Goal: Information Seeking & Learning: Find specific fact

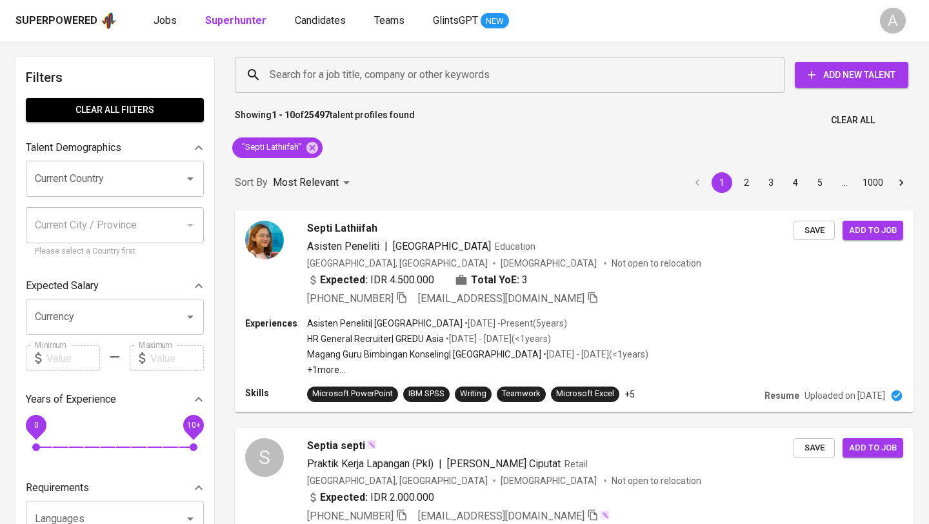
click at [859, 125] on span "Clear All" at bounding box center [853, 120] width 44 height 16
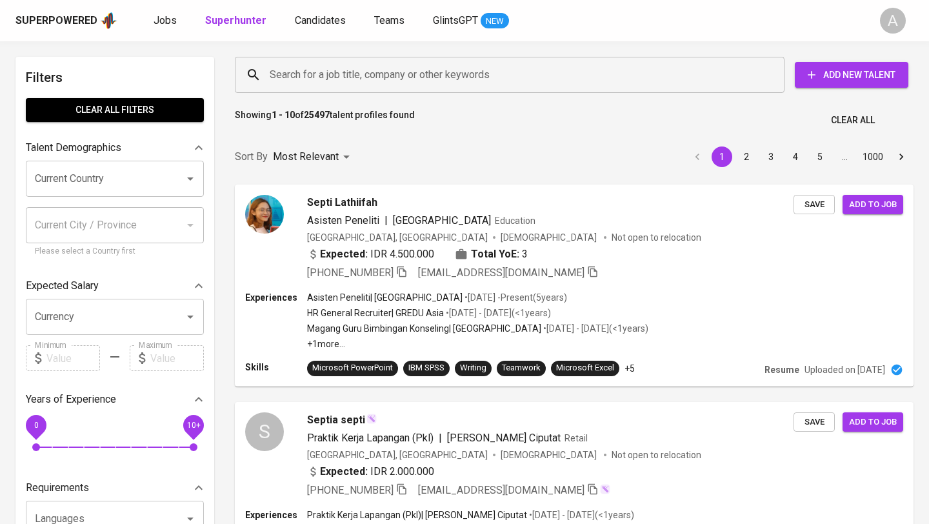
click at [479, 79] on input "Search for a job title, company or other keywords" at bounding box center [512, 75] width 493 height 25
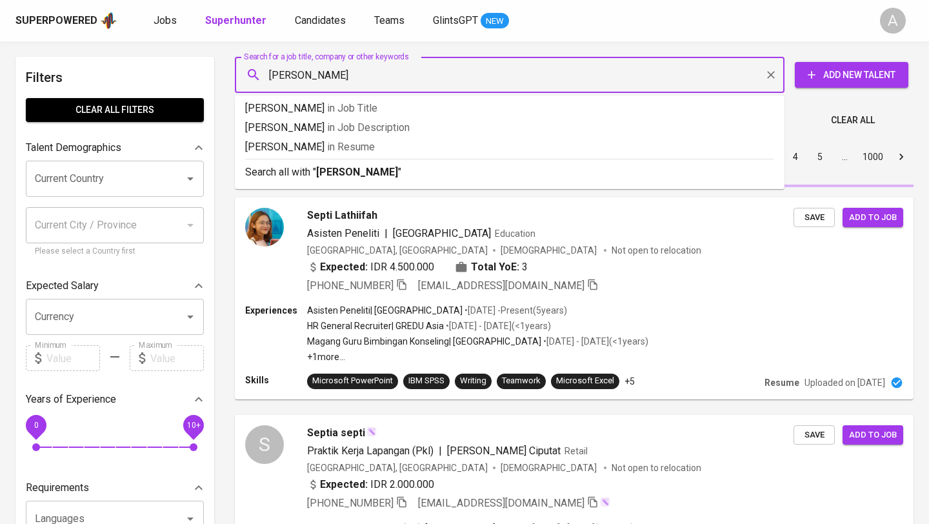
type input "florensia [PERSON_NAME]"
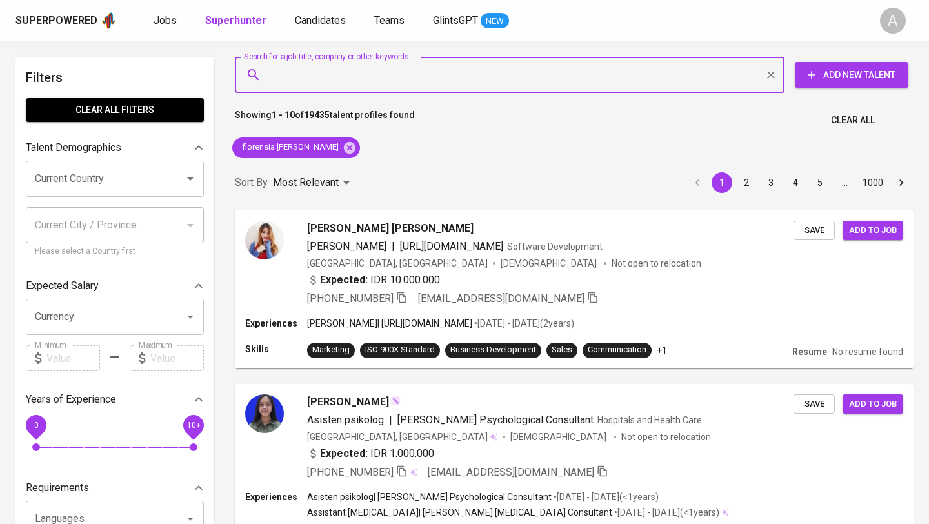
click at [839, 126] on span "Clear All" at bounding box center [853, 120] width 44 height 16
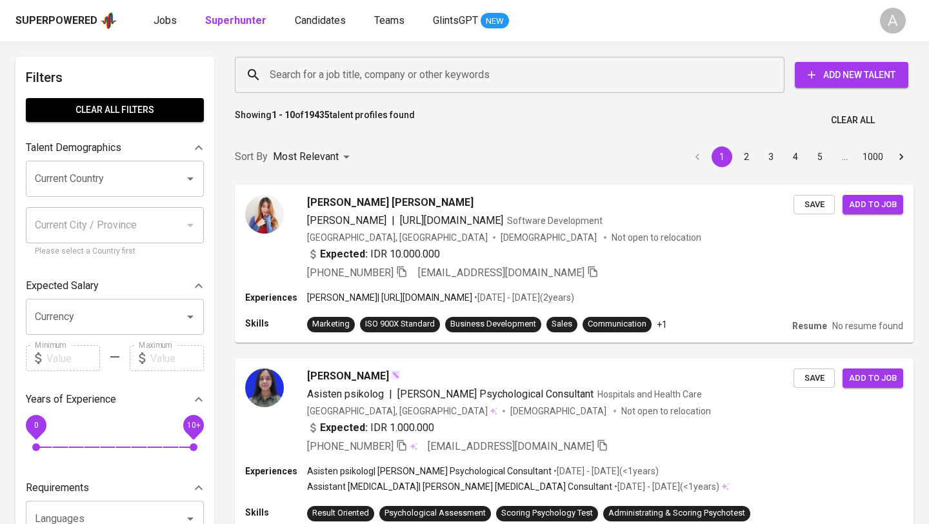
click at [344, 68] on input "Search for a job title, company or other keywords" at bounding box center [512, 75] width 493 height 25
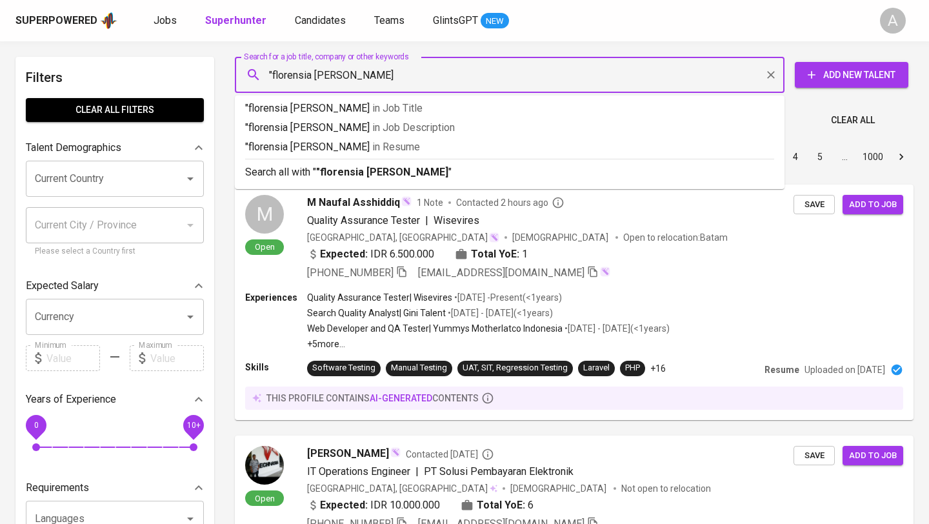
type input ""florensia linda""
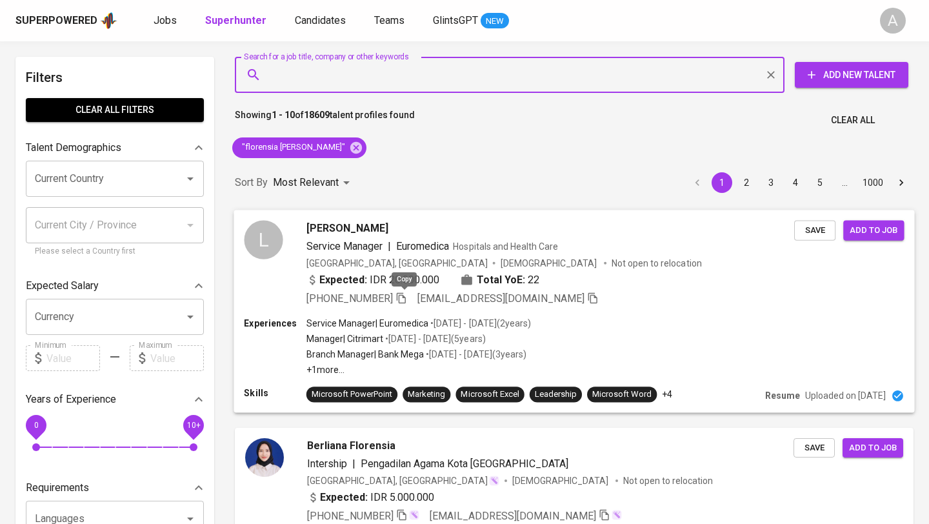
click at [401, 298] on icon "button" at bounding box center [401, 298] width 12 height 12
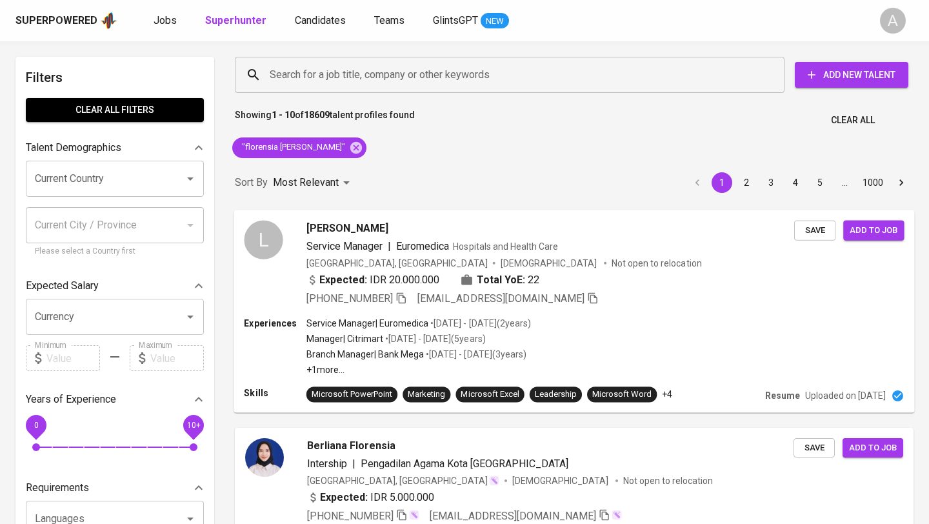
click at [835, 116] on span "Clear All" at bounding box center [853, 120] width 44 height 16
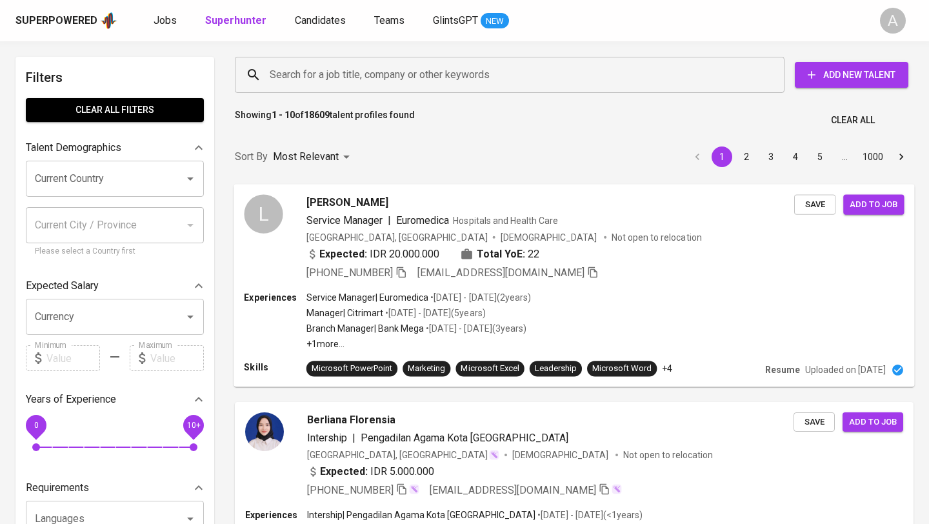
click at [506, 72] on input "Search for a job title, company or other keywords" at bounding box center [512, 75] width 493 height 25
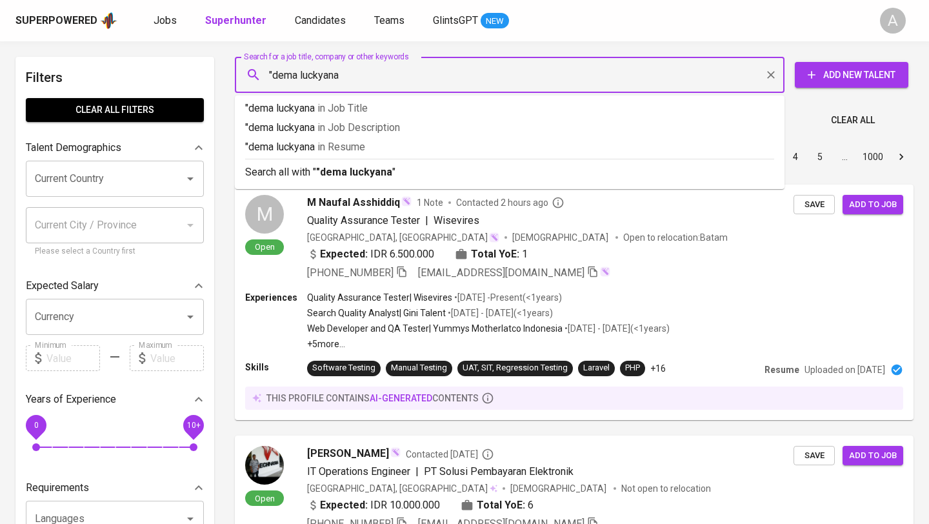
type input ""dema luckyana""
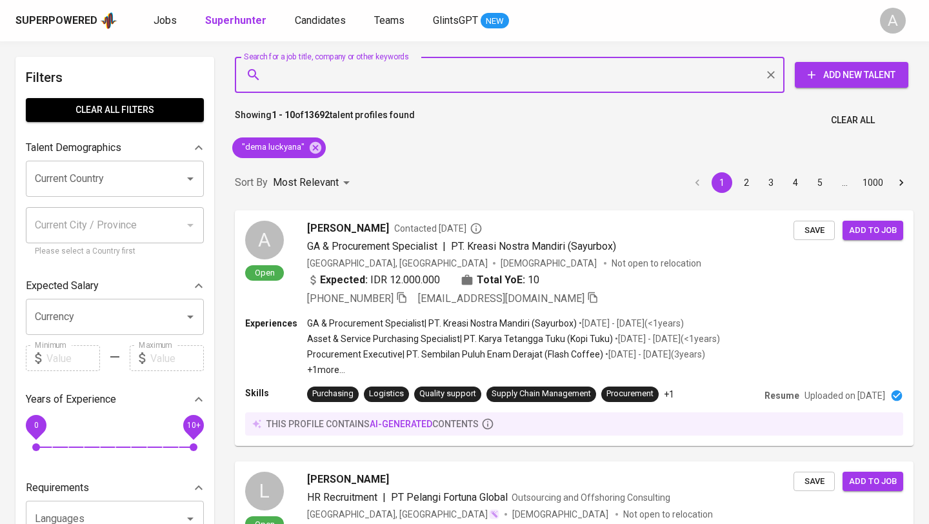
click at [869, 119] on span "Clear All" at bounding box center [853, 120] width 44 height 16
click at [512, 69] on input "Search for a job title, company or other keywords" at bounding box center [512, 75] width 493 height 25
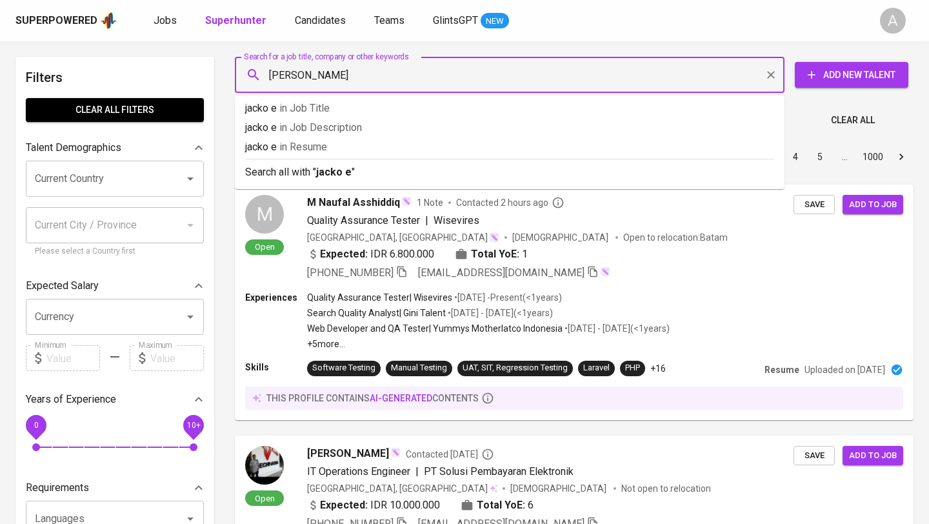
type input "jacko eco"
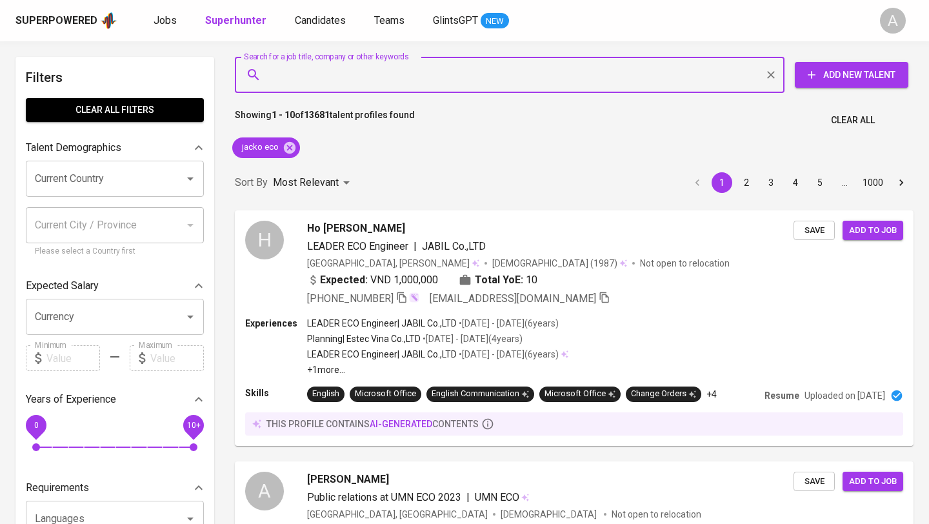
click at [863, 128] on button "Clear All" at bounding box center [853, 120] width 54 height 24
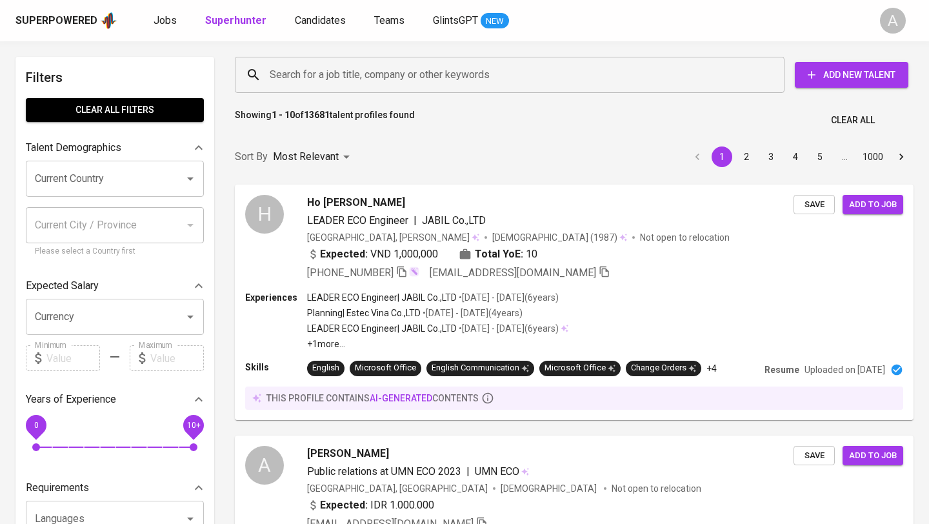
click at [501, 68] on input "Search for a job title, company or other keywords" at bounding box center [512, 75] width 493 height 25
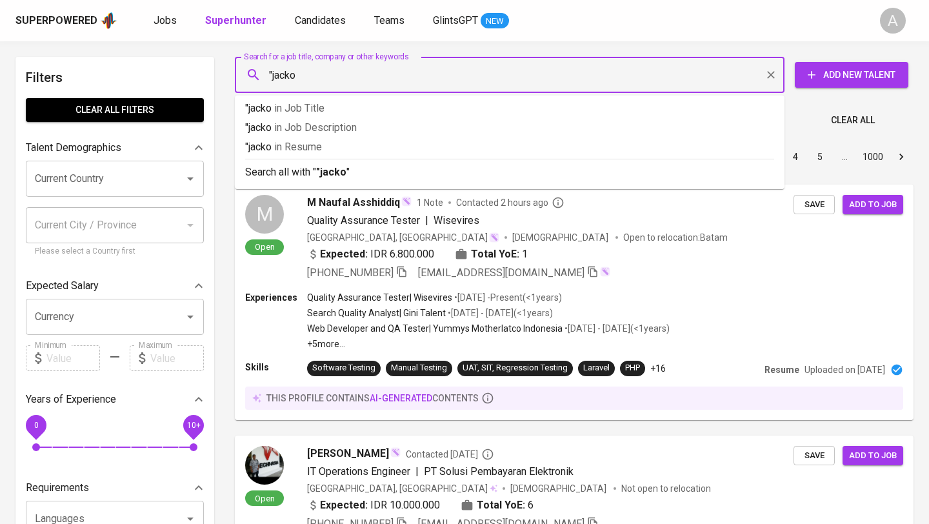
type input ""jacko""
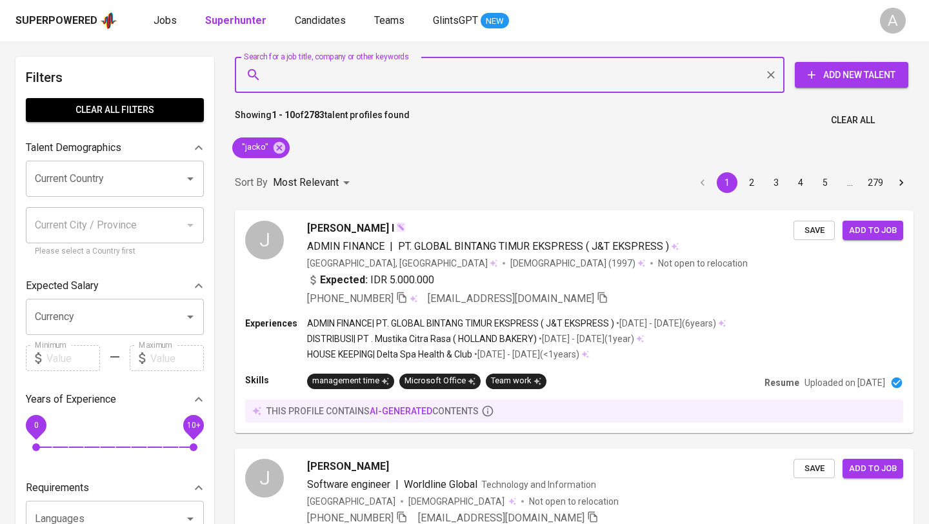
click at [856, 110] on button "Clear All" at bounding box center [853, 120] width 54 height 24
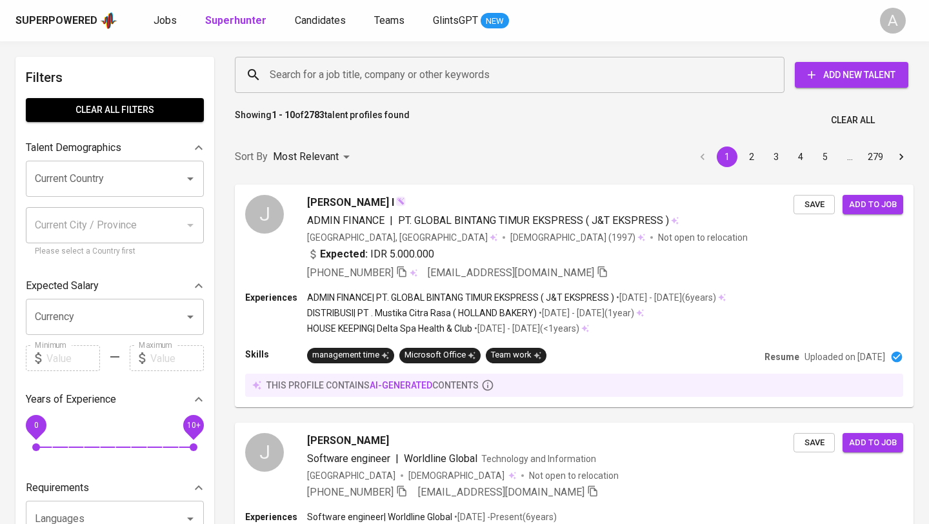
click at [520, 72] on input "Search for a job title, company or other keywords" at bounding box center [512, 75] width 493 height 25
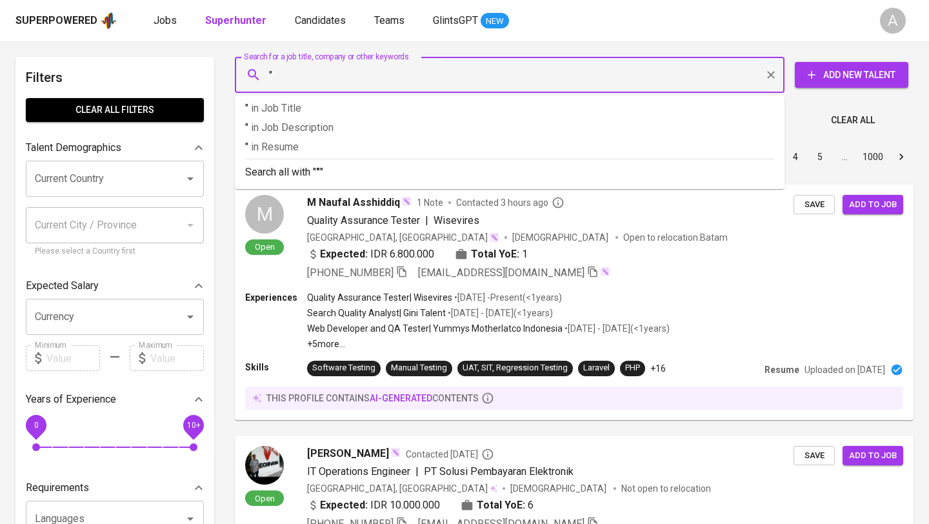
paste input "Putri [PERSON_NAME]"
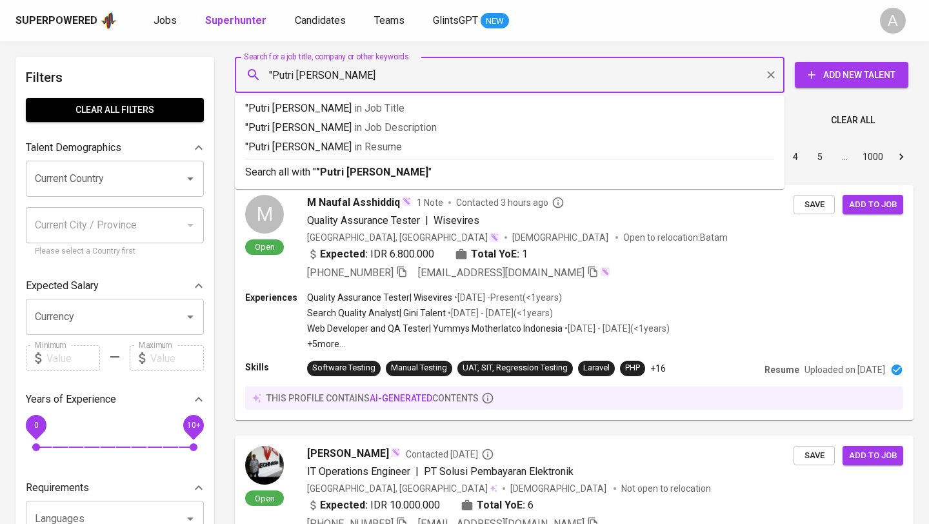
type input ""Putri Rihan""
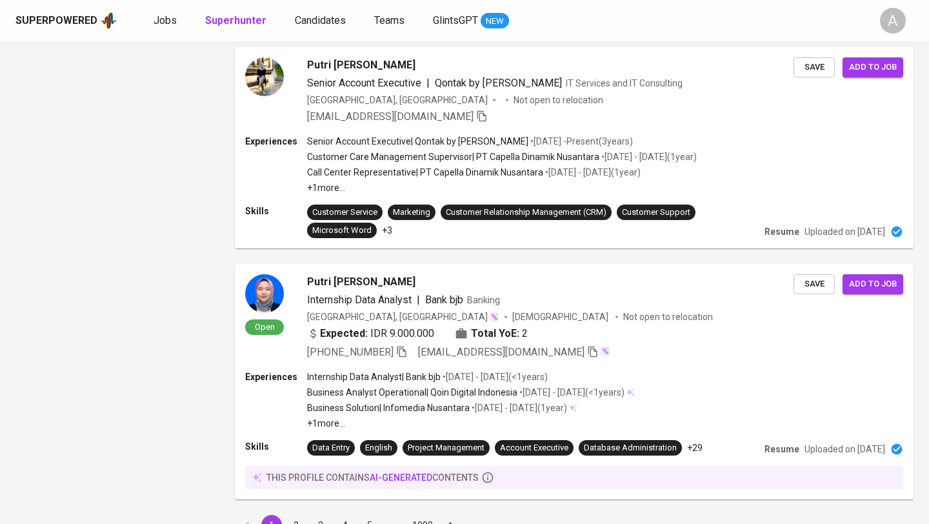
scroll to position [2035, 0]
